Goal: Check status: Check status

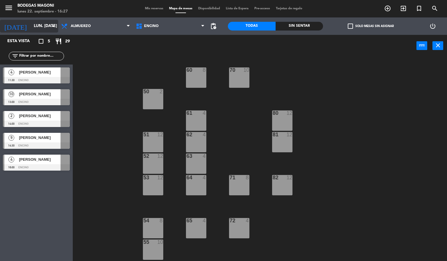
click at [43, 25] on input "lun. [DATE]" at bounding box center [58, 26] width 55 height 10
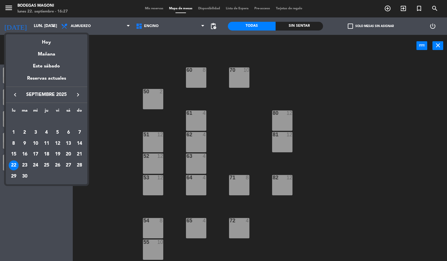
click at [25, 167] on div "23" at bounding box center [25, 166] width 10 height 10
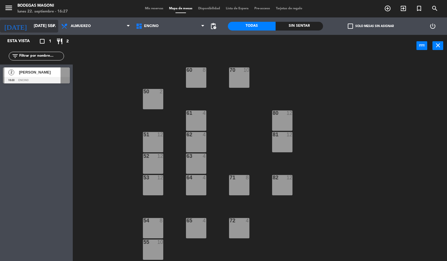
click at [46, 26] on input "[DATE] sep." at bounding box center [58, 26] width 55 height 10
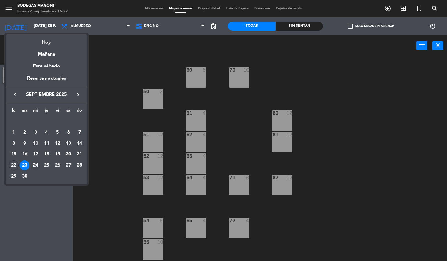
click at [35, 168] on div "24" at bounding box center [36, 166] width 10 height 10
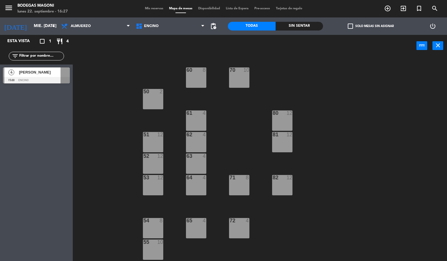
click at [43, 75] on span "[PERSON_NAME]" at bounding box center [40, 72] width 42 height 6
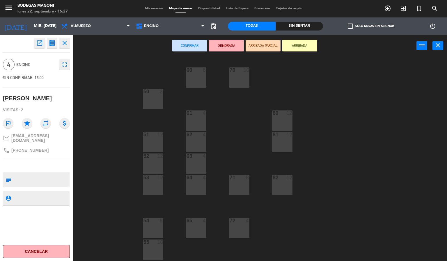
click at [86, 114] on div "60 8 70 10 50 2 61 4 80 12 51 12 62 4 81 12 52 12 63 4 53 12 64 4 71 8 82 12 54…" at bounding box center [262, 159] width 370 height 204
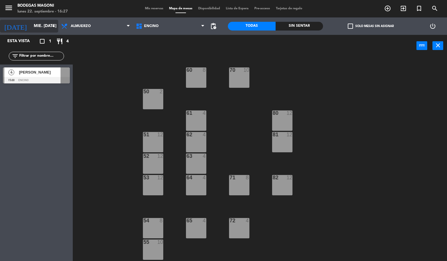
click at [44, 26] on input "mié. [DATE]" at bounding box center [58, 26] width 55 height 10
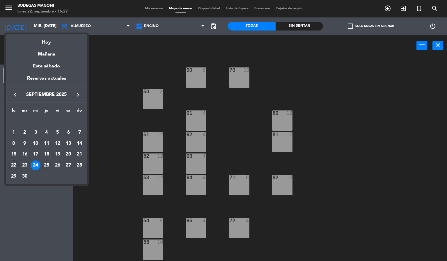
click at [45, 162] on div "25" at bounding box center [47, 166] width 10 height 10
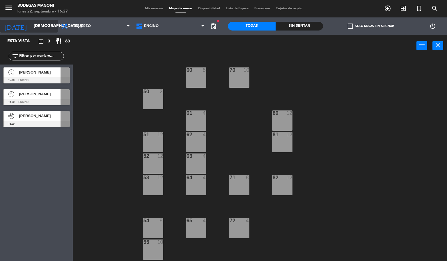
click at [43, 25] on input "[DEMOGRAPHIC_DATA] [DATE]" at bounding box center [58, 26] width 55 height 10
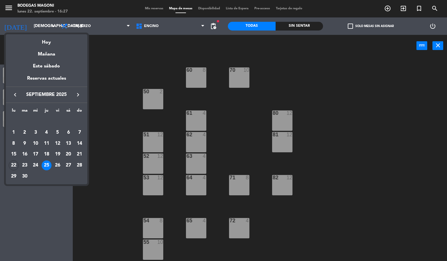
click at [10, 166] on div "22" at bounding box center [14, 166] width 10 height 10
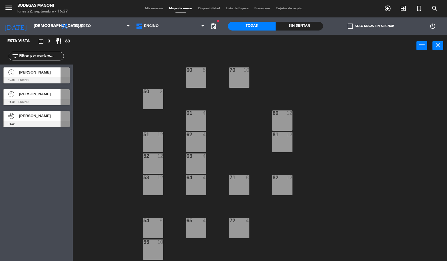
type input "lun. [DATE]"
